Goal: Find contact information: Find contact information

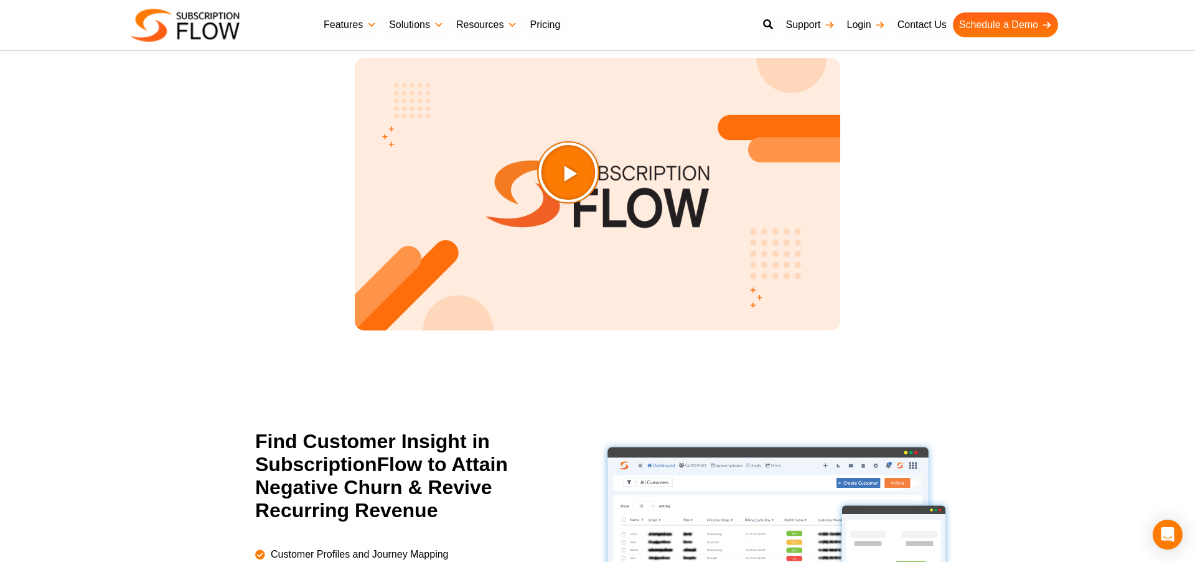
scroll to position [1526, 0]
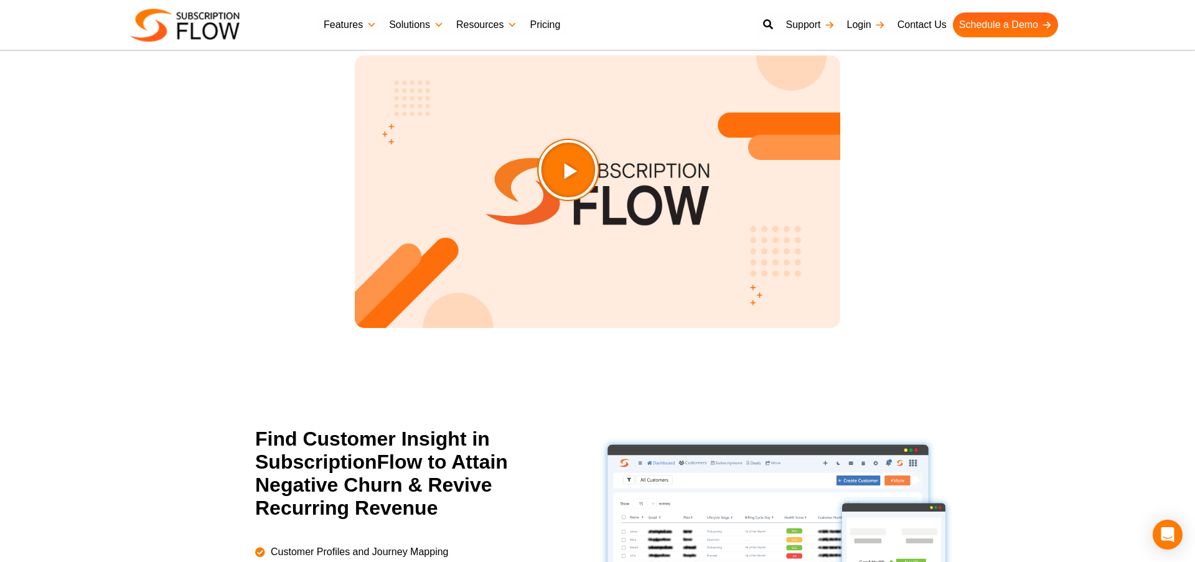
click at [618, 182] on icon "Play Video about SubscriptionFlow-Video" at bounding box center [599, 201] width 62 height 62
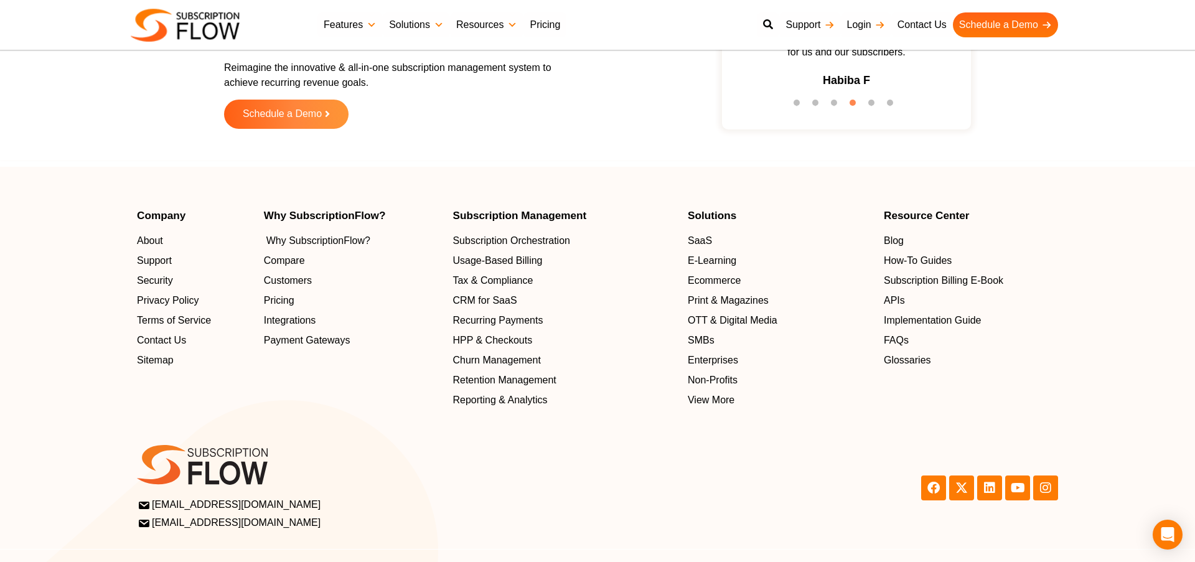
scroll to position [3950, 0]
click at [336, 237] on span "Why SubscriptionFlow?" at bounding box center [318, 239] width 104 height 15
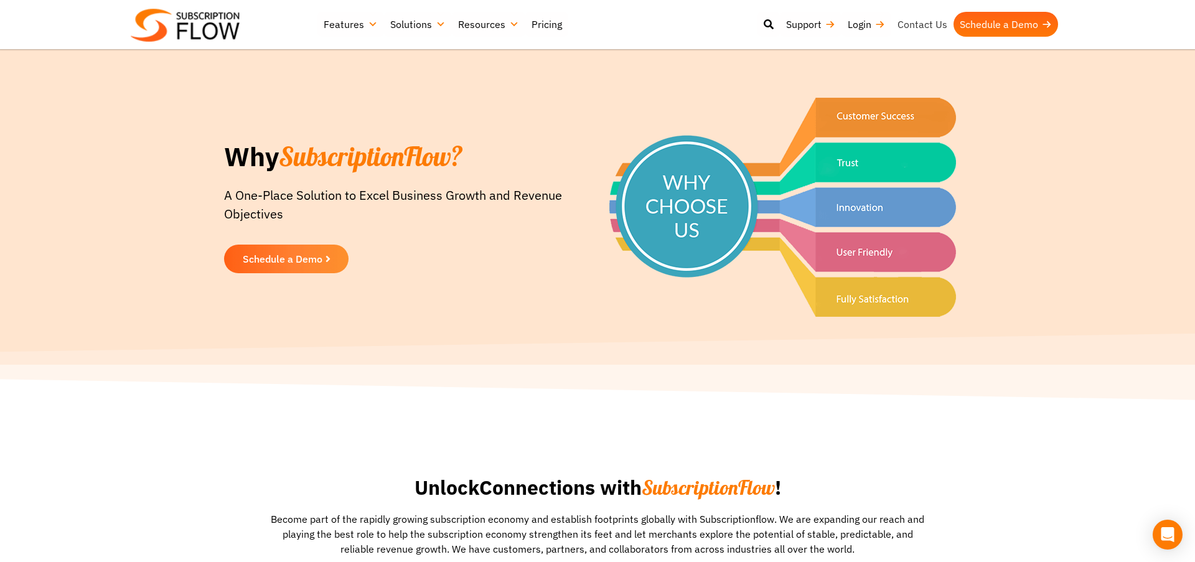
click at [912, 22] on link "Contact Us" at bounding box center [922, 24] width 62 height 25
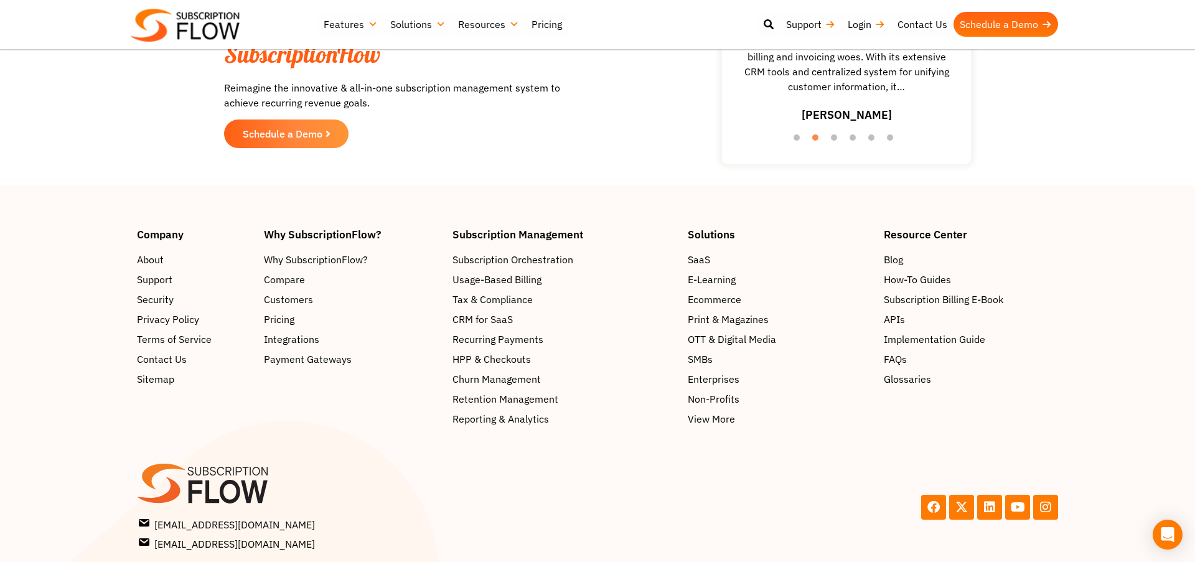
scroll to position [1394, 0]
